Goal: Task Accomplishment & Management: Use online tool/utility

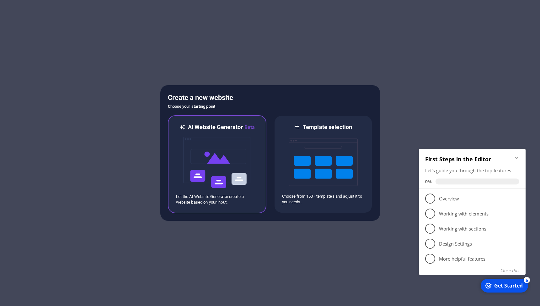
click at [209, 160] on img at bounding box center [216, 162] width 69 height 63
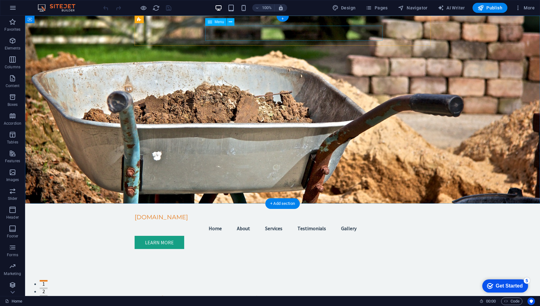
click at [253, 221] on nav "Home About Services Testimonials Gallery" at bounding box center [282, 228] width 296 height 15
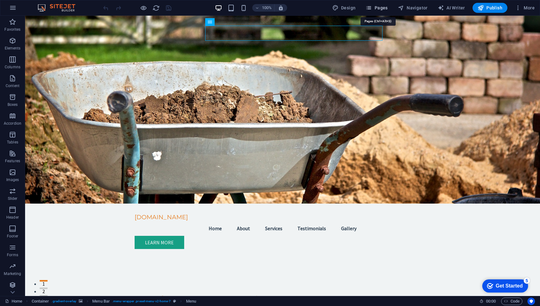
click at [380, 8] on span "Pages" at bounding box center [376, 8] width 22 height 6
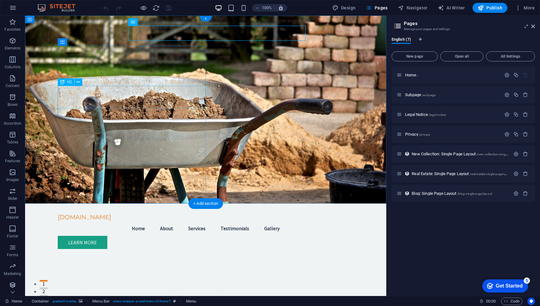
click at [91, 294] on div "Transform Your Home with Extensions" at bounding box center [206, 299] width 296 height 11
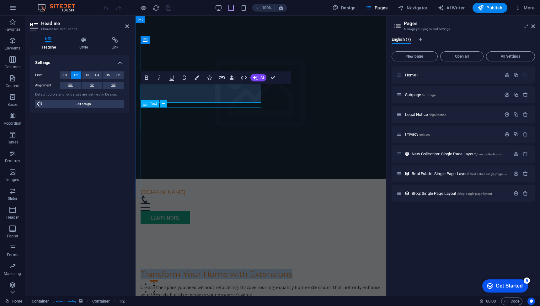
click at [187, 284] on div "Create the space you need without relocating. Discover our high-quality home ex…" at bounding box center [260, 291] width 240 height 15
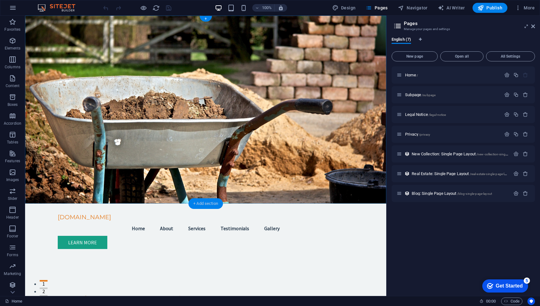
click at [207, 202] on div "+ Add section" at bounding box center [205, 203] width 35 height 11
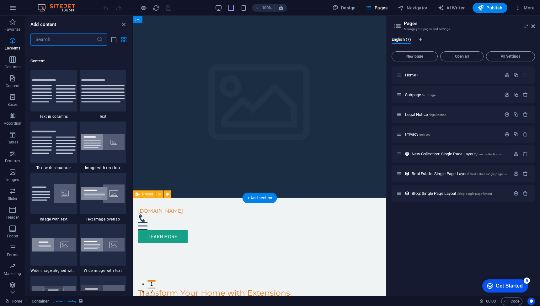
scroll to position [1097, 0]
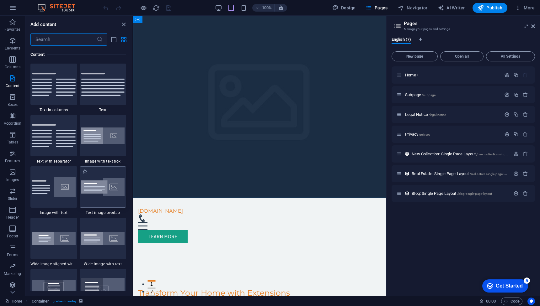
click at [97, 188] on img at bounding box center [103, 187] width 44 height 18
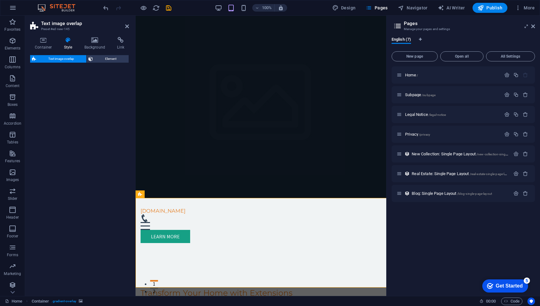
select select "rem"
select select "px"
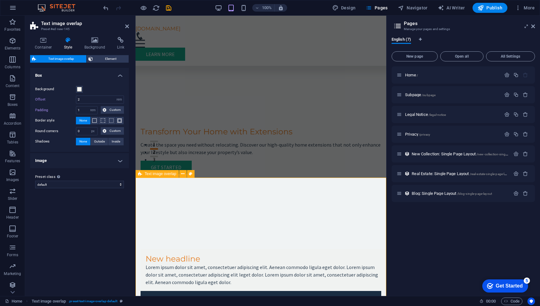
scroll to position [0, 0]
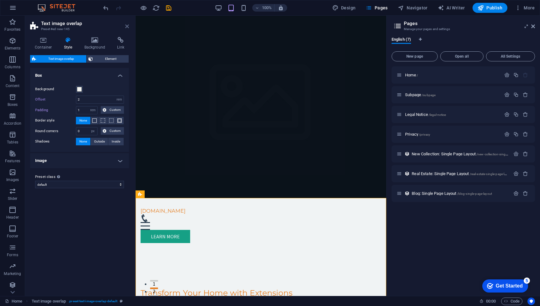
click at [126, 25] on icon at bounding box center [127, 26] width 4 height 5
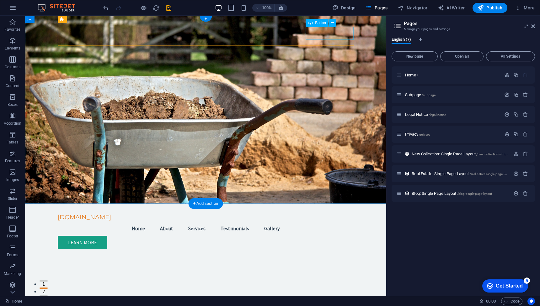
click at [328, 236] on div "Learn More" at bounding box center [206, 242] width 296 height 13
click at [74, 214] on div "[DOMAIN_NAME]" at bounding box center [206, 217] width 296 height 7
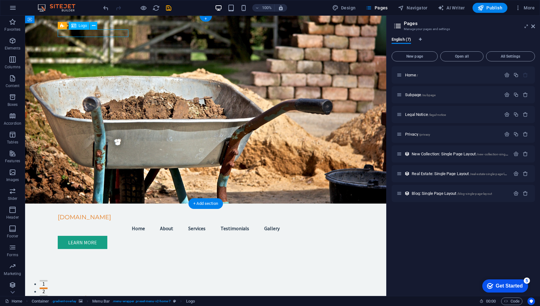
click at [74, 214] on div "[DOMAIN_NAME]" at bounding box center [206, 217] width 296 height 7
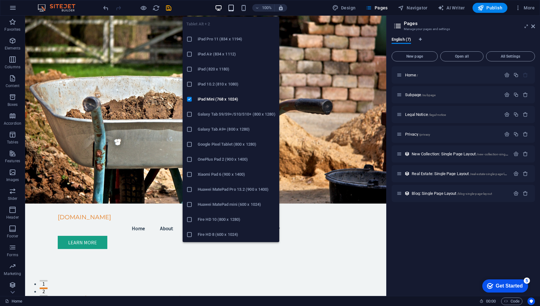
click at [232, 9] on icon "button" at bounding box center [230, 7] width 7 height 7
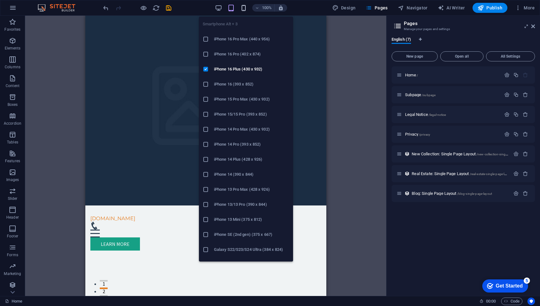
click at [244, 8] on icon "button" at bounding box center [243, 7] width 7 height 7
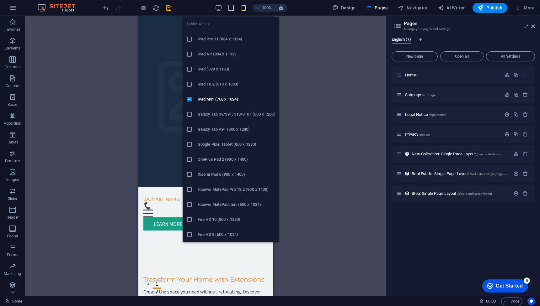
click at [231, 8] on icon "button" at bounding box center [230, 7] width 7 height 7
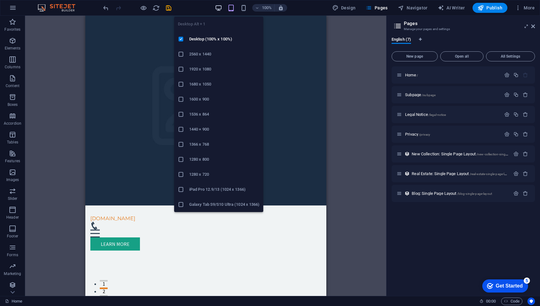
click at [218, 9] on icon "button" at bounding box center [218, 7] width 7 height 7
